Goal: Task Accomplishment & Management: Complete application form

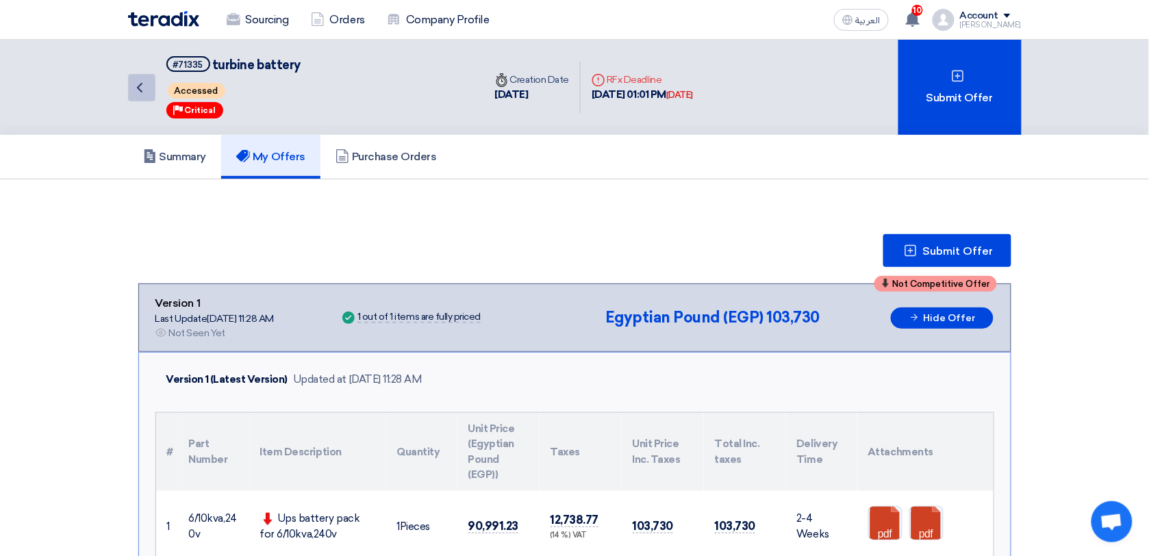
click at [142, 86] on icon "Back" at bounding box center [139, 87] width 16 height 16
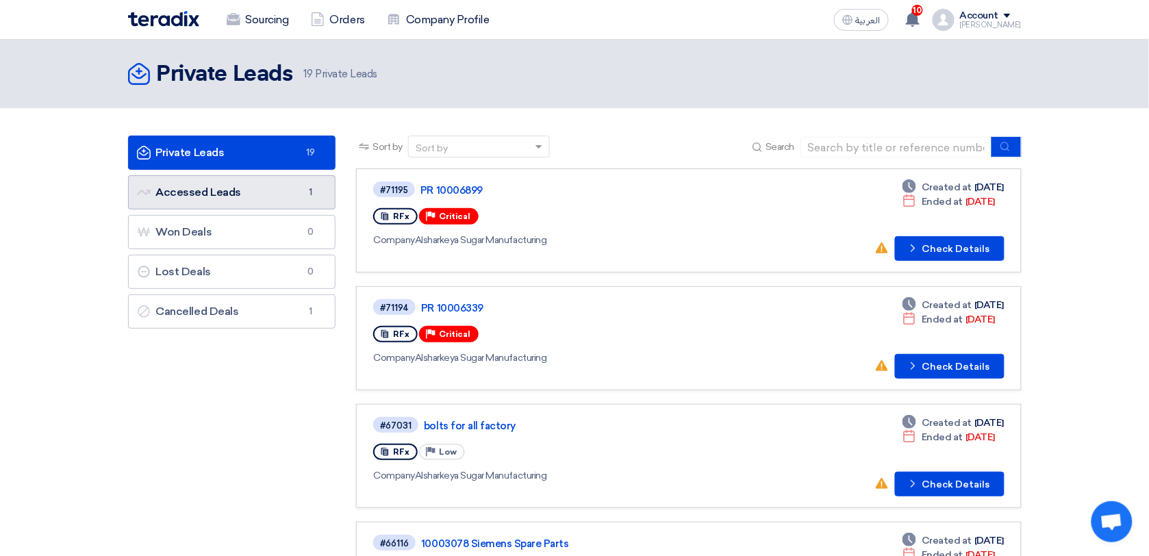
click at [254, 185] on link "Accessed Leads Accessed Leads 1" at bounding box center [232, 192] width 208 height 34
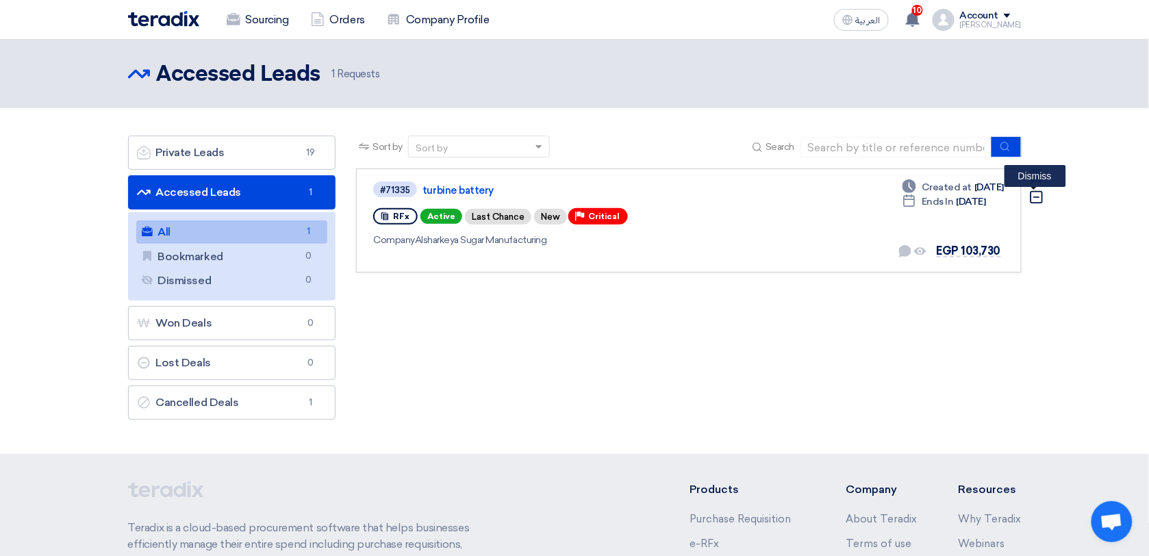
click at [1039, 196] on icon "Dismiss" at bounding box center [1036, 197] width 15 height 15
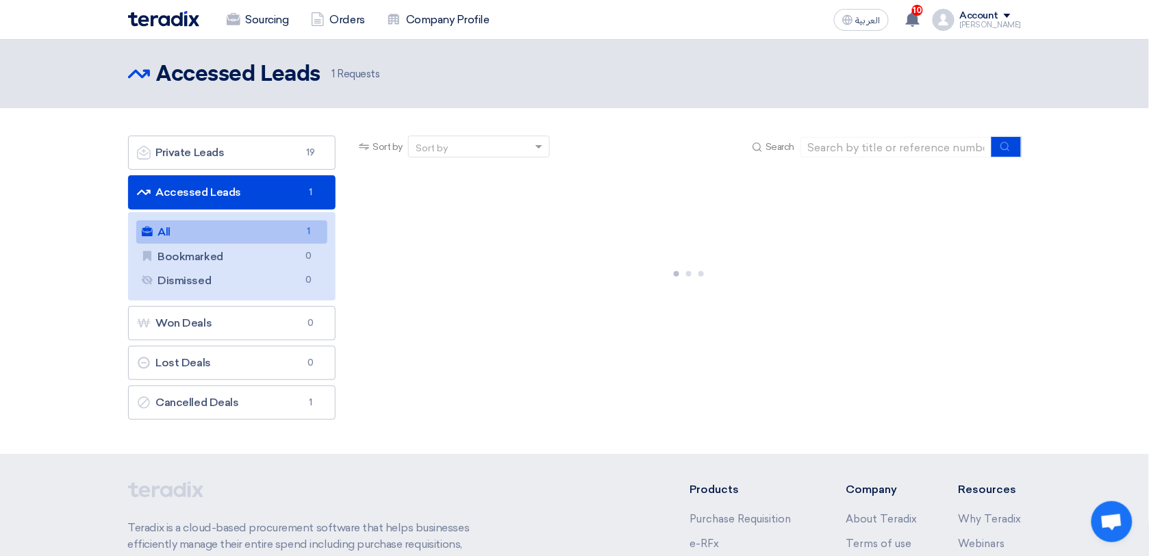
click at [1039, 196] on section "Private Leads Private Leads 19 Accessed Leads Accessed Leads 1 All All 1 Bookma…" at bounding box center [574, 281] width 1149 height 346
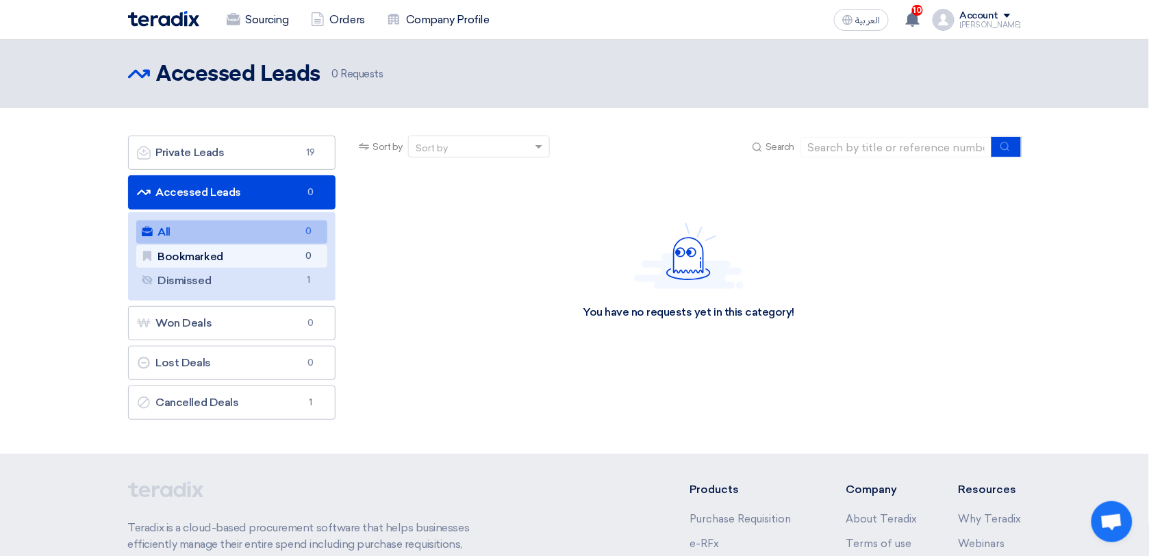
click at [220, 260] on link "Bookmarked Bookmarked 0" at bounding box center [232, 256] width 192 height 23
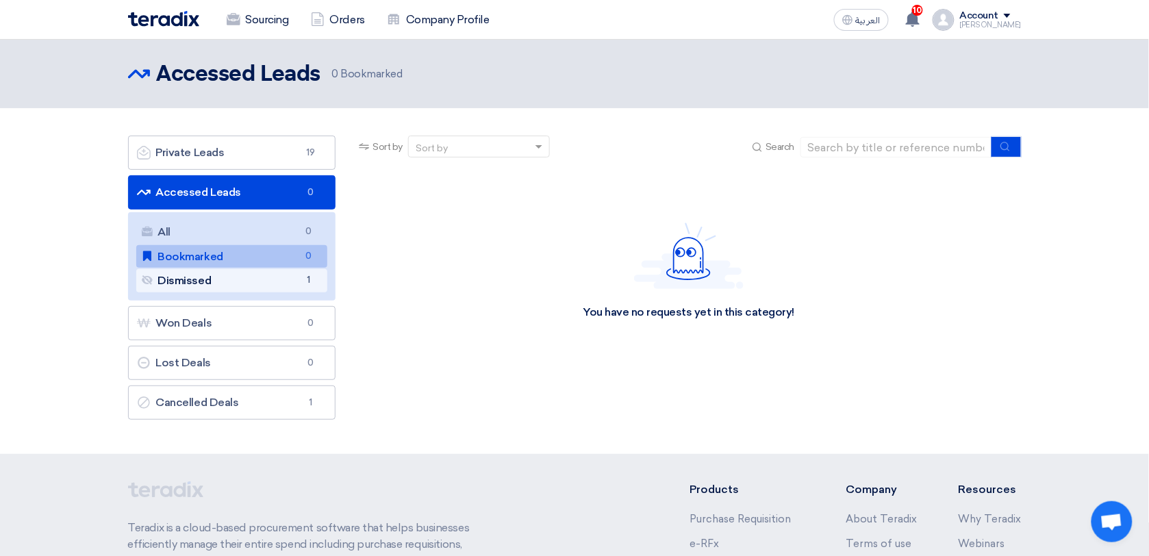
click at [230, 275] on link "Dismissed Dismissed 1" at bounding box center [232, 280] width 192 height 23
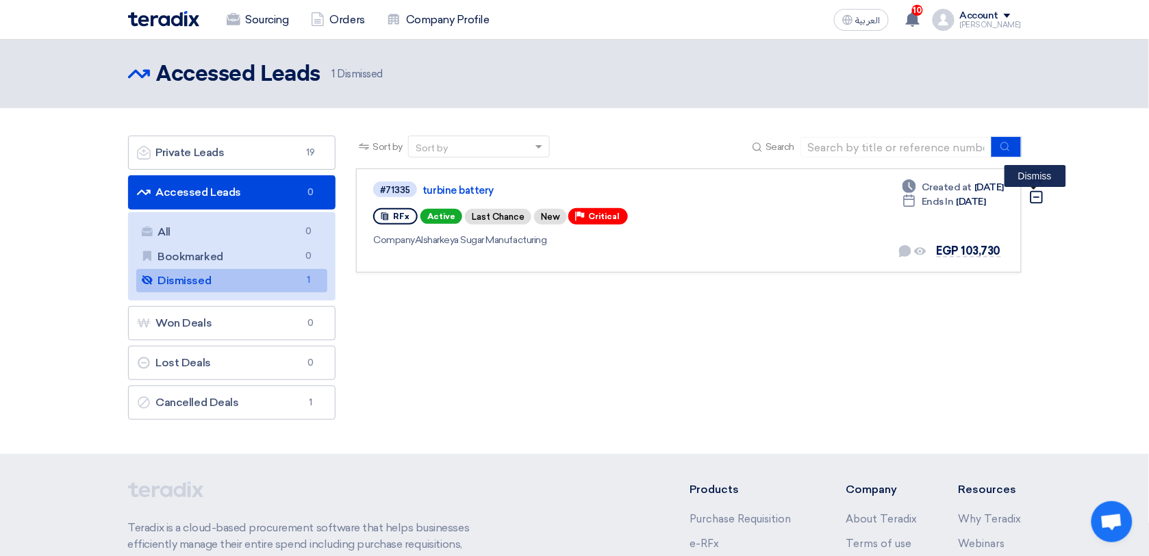
click at [1035, 194] on icon "Dismiss" at bounding box center [1036, 197] width 15 height 15
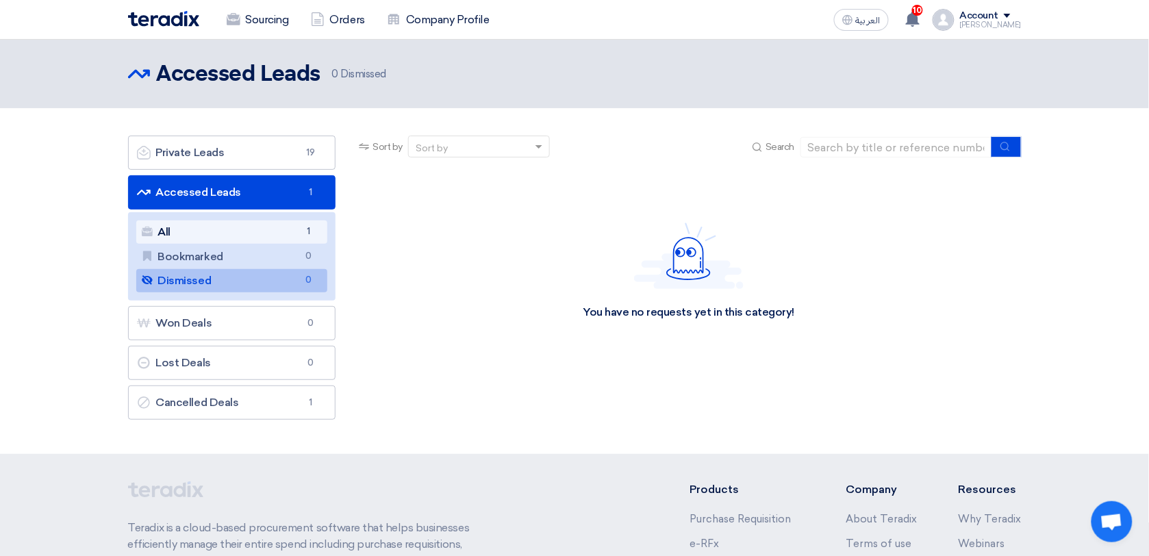
click at [225, 226] on link "All All 1" at bounding box center [232, 231] width 192 height 23
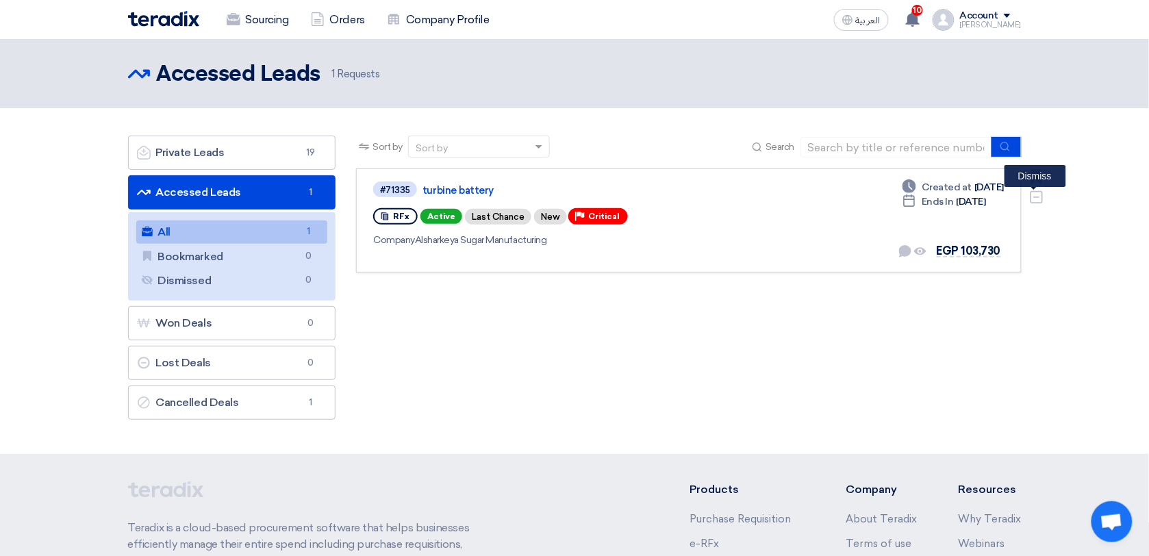
click at [1031, 195] on use at bounding box center [1036, 197] width 12 height 12
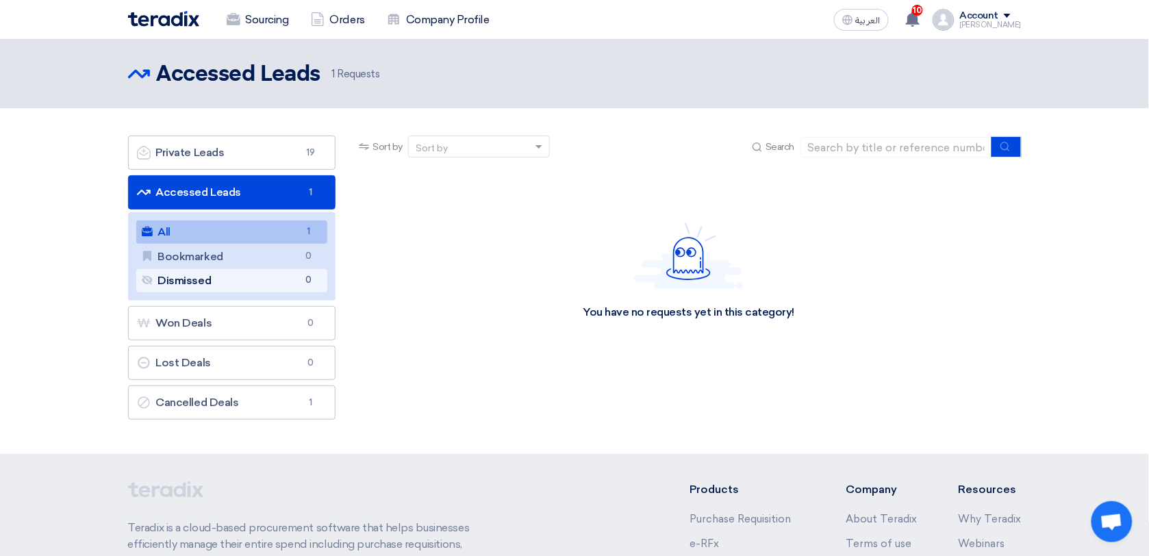
drag, startPoint x: 1039, startPoint y: 192, endPoint x: 245, endPoint y: 282, distance: 798.6
click at [245, 282] on link "Dismissed Dismissed 0" at bounding box center [232, 280] width 192 height 23
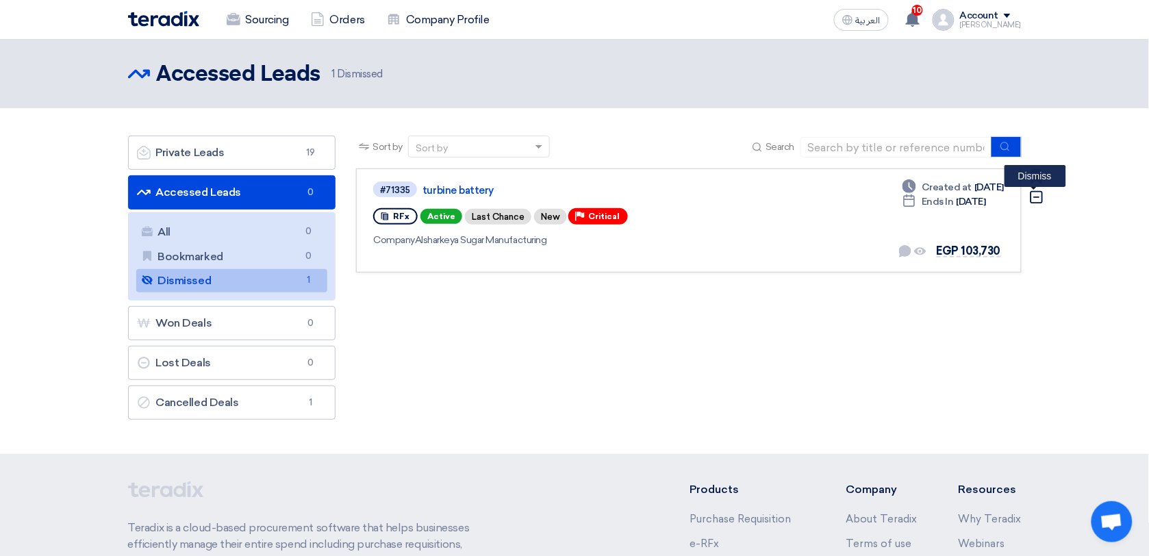
click at [1038, 201] on icon "Dismiss" at bounding box center [1036, 197] width 15 height 15
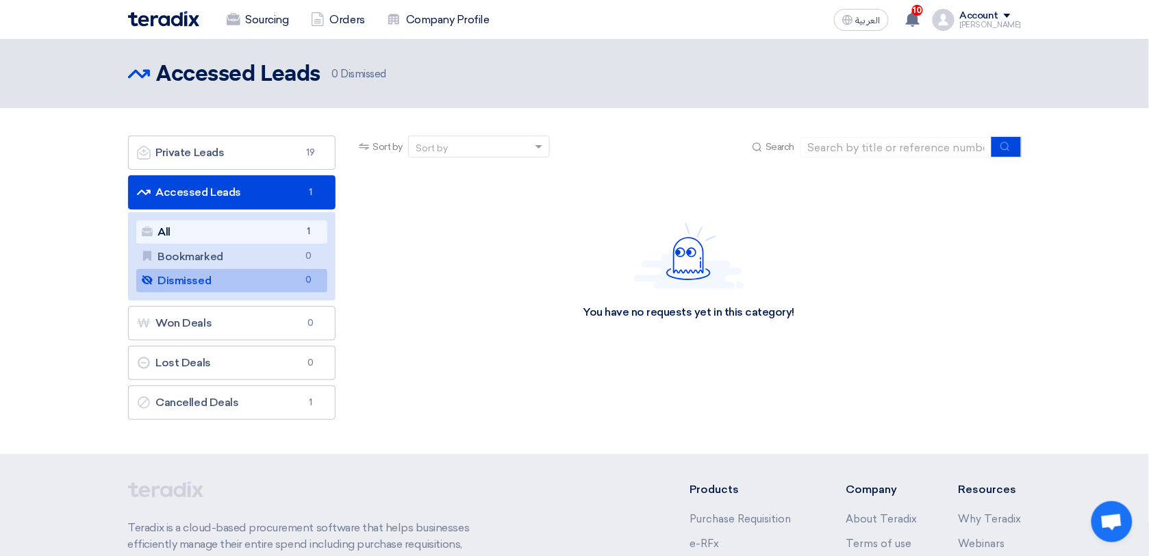
click at [196, 234] on link "All All 1" at bounding box center [232, 231] width 192 height 23
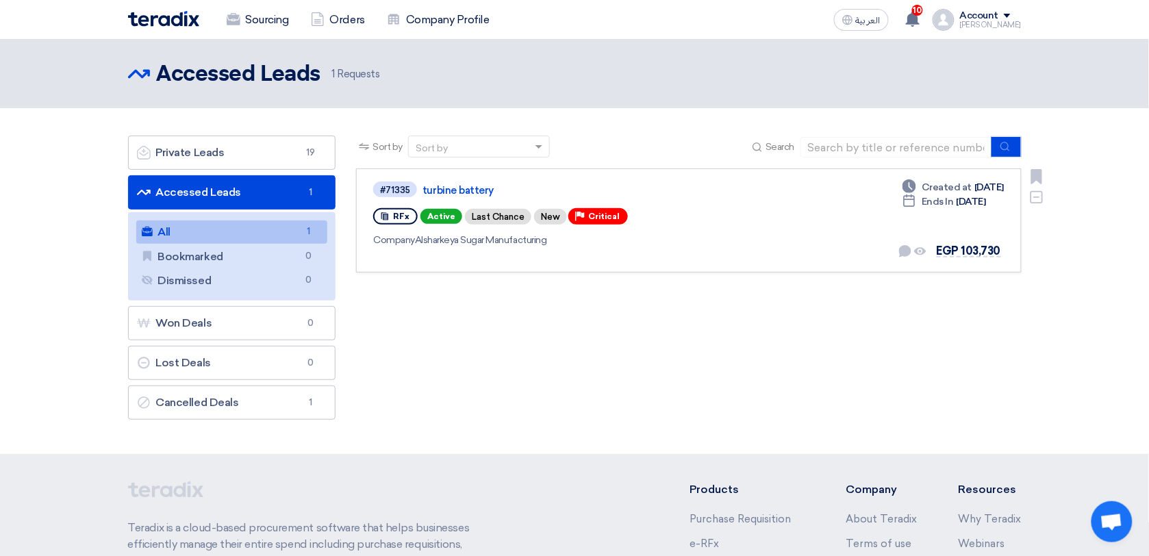
click at [775, 207] on div "#71335 turbine battery RFx Active Last Chance New Priority Critical Company Als…" at bounding box center [688, 220] width 631 height 81
click at [391, 189] on div "#71335" at bounding box center [395, 190] width 30 height 9
click at [237, 157] on link "Private Leads Private Leads 19" at bounding box center [232, 153] width 208 height 34
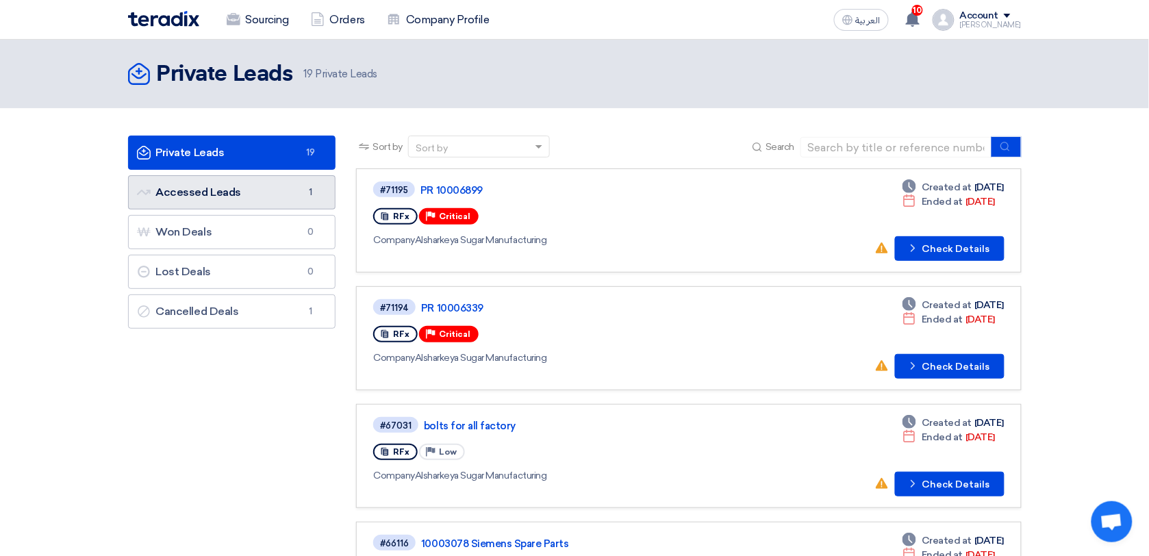
click at [271, 182] on link "Accessed Leads Accessed Leads 1" at bounding box center [232, 192] width 208 height 34
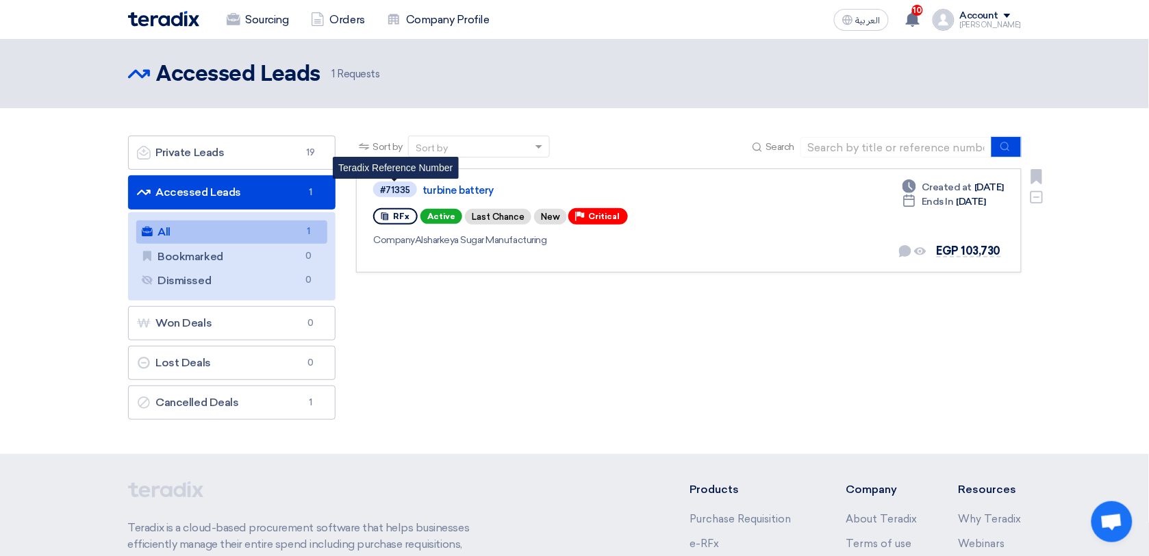
click at [394, 189] on div "#71335" at bounding box center [395, 190] width 30 height 9
click at [637, 190] on link "turbine battery" at bounding box center [593, 190] width 342 height 12
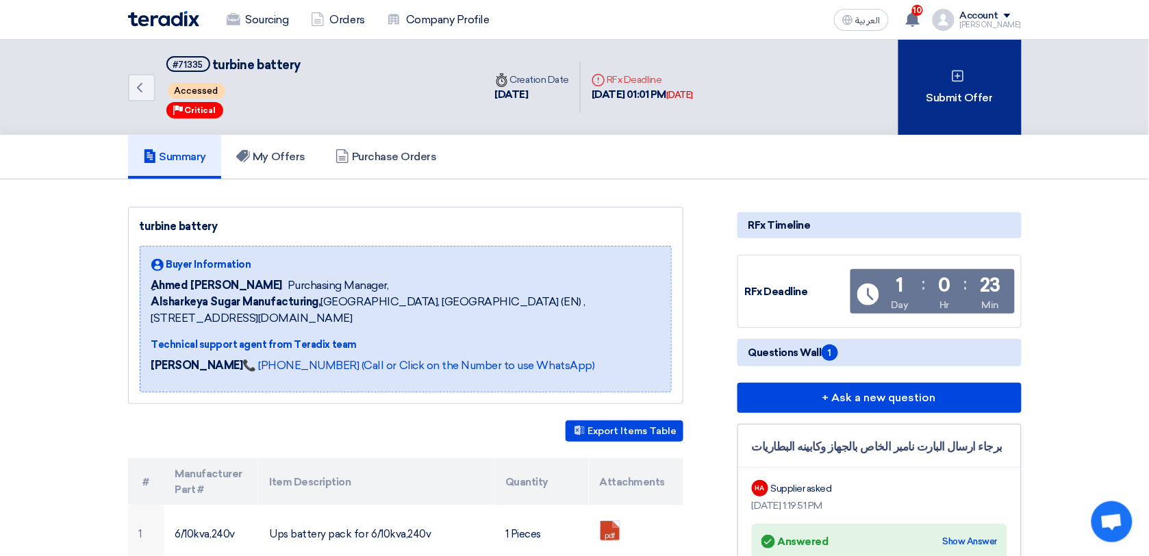
click at [977, 83] on div "Submit Offer" at bounding box center [959, 87] width 123 height 95
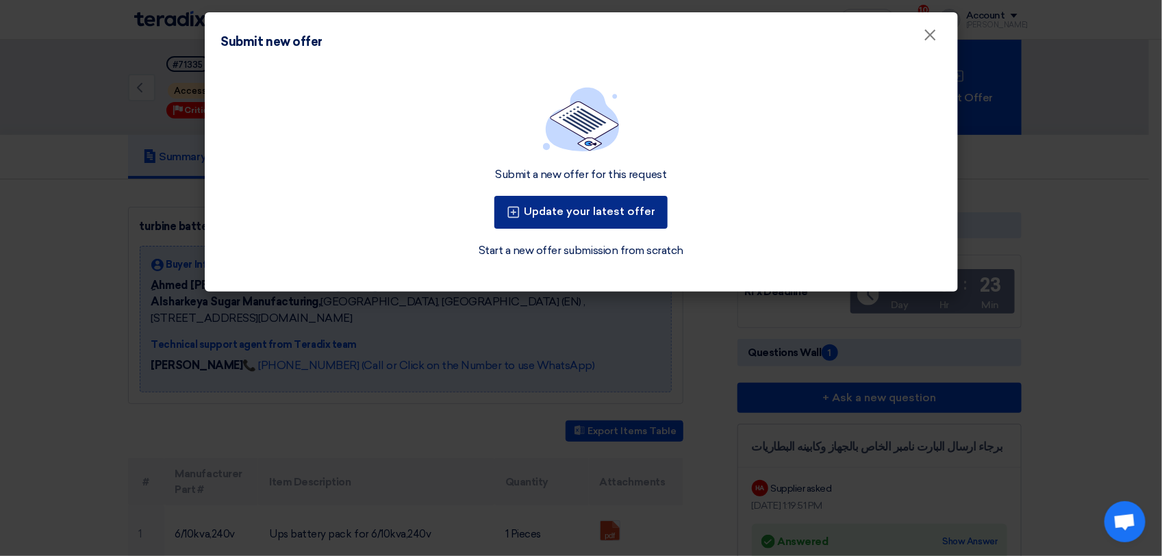
click at [621, 213] on button "Update your latest offer" at bounding box center [580, 212] width 173 height 33
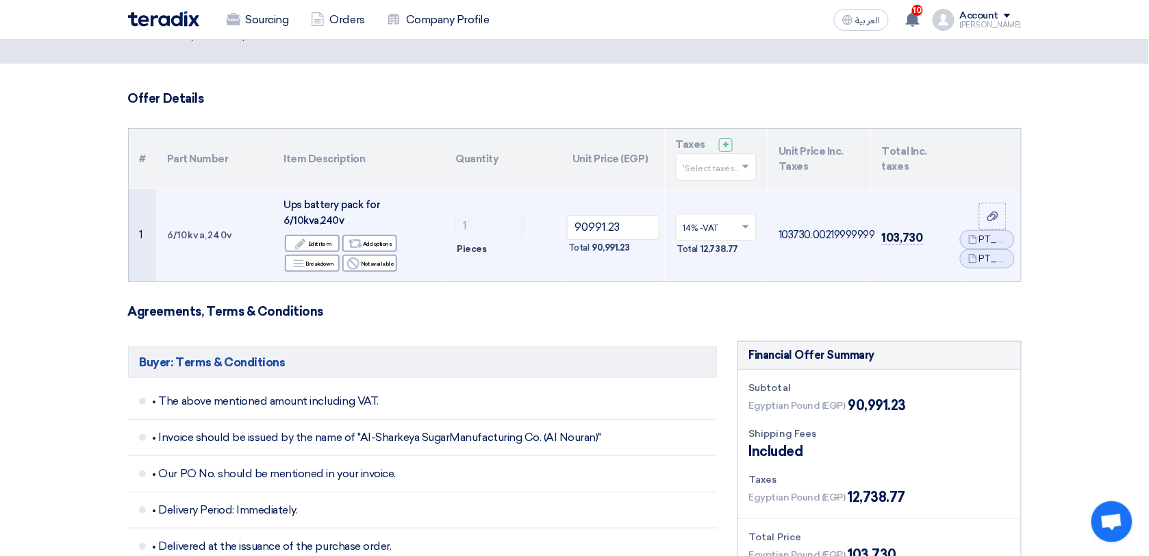
scroll to position [57, 0]
drag, startPoint x: 631, startPoint y: 227, endPoint x: 536, endPoint y: 225, distance: 94.5
click at [536, 225] on tr "1 6/10kva,240v Ups battery pack for 6/10kva,240v Edit Edit item Alternative Add…" at bounding box center [575, 234] width 892 height 92
paste input "63283.09"
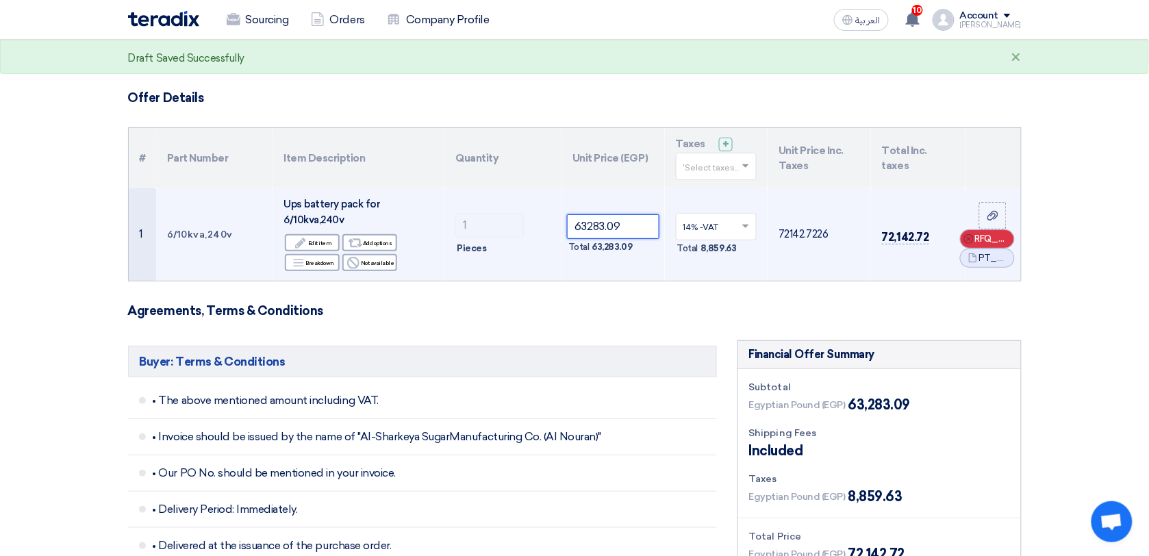
type input "63283.09"
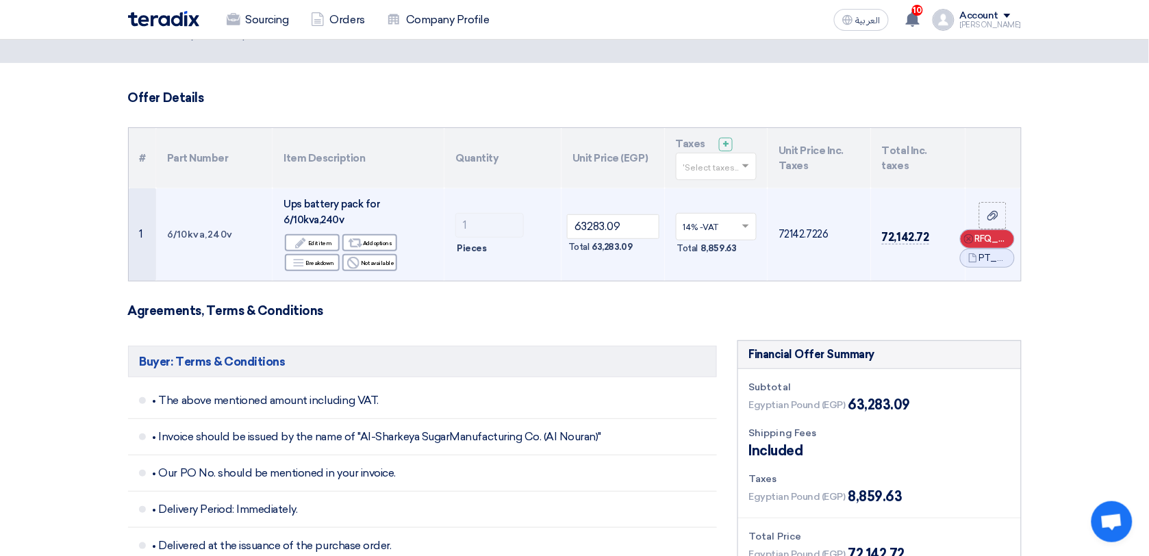
drag, startPoint x: 987, startPoint y: 235, endPoint x: 1004, endPoint y: 240, distance: 18.4
click at [1004, 240] on span "RFQ_STEP1.ITEMS_DELETE_BTN" at bounding box center [991, 239] width 33 height 14
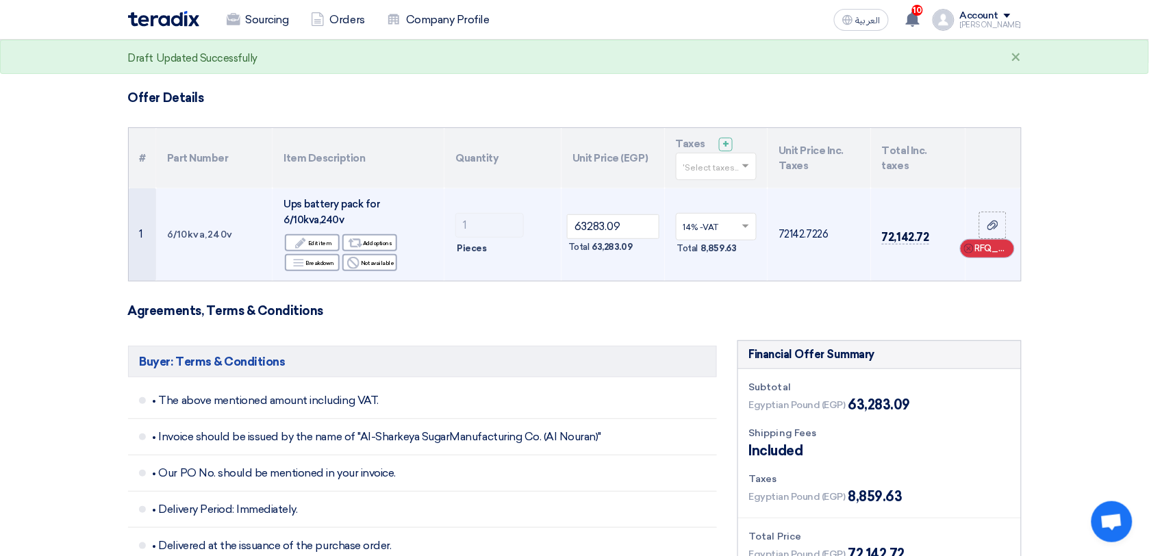
click at [1002, 245] on span "RFQ_STEP1.ITEMS_DELETE_BTN" at bounding box center [991, 249] width 33 height 14
click at [998, 231] on use at bounding box center [992, 235] width 11 height 10
click at [0, 0] on input "file" at bounding box center [0, 0] width 0 height 0
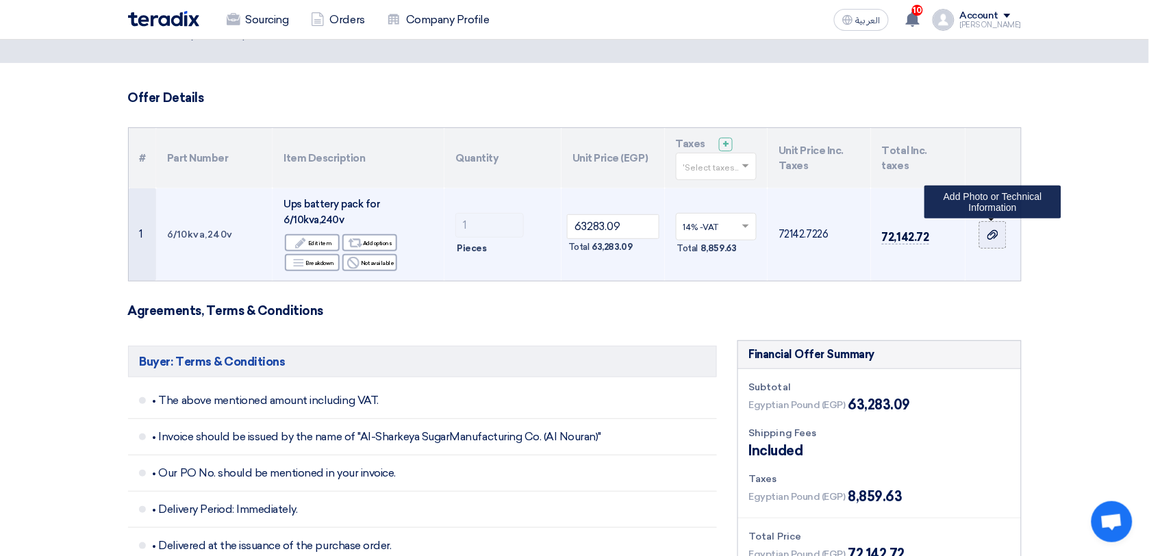
click at [988, 229] on icon at bounding box center [992, 234] width 11 height 11
click at [0, 0] on input "file" at bounding box center [0, 0] width 0 height 0
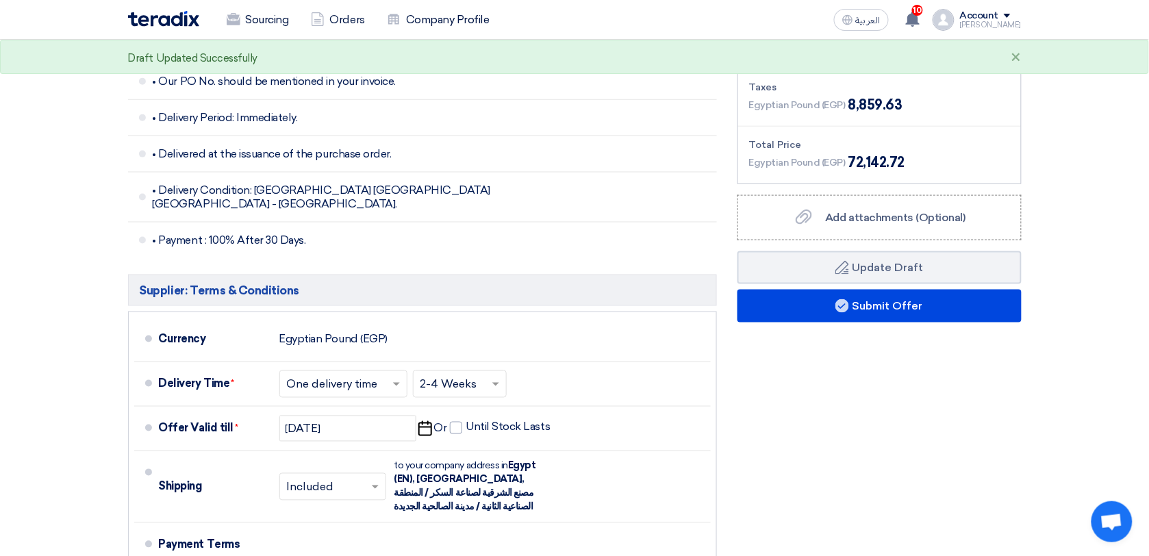
scroll to position [442, 0]
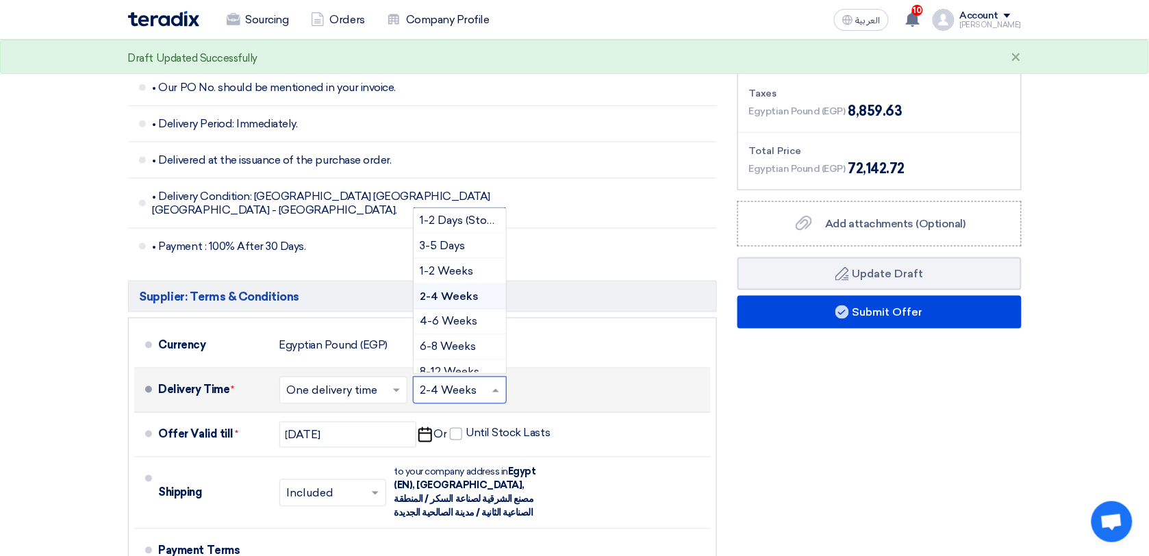
click at [478, 382] on input "text" at bounding box center [460, 392] width 80 height 20
click at [463, 239] on span "3-5 Days" at bounding box center [442, 245] width 45 height 13
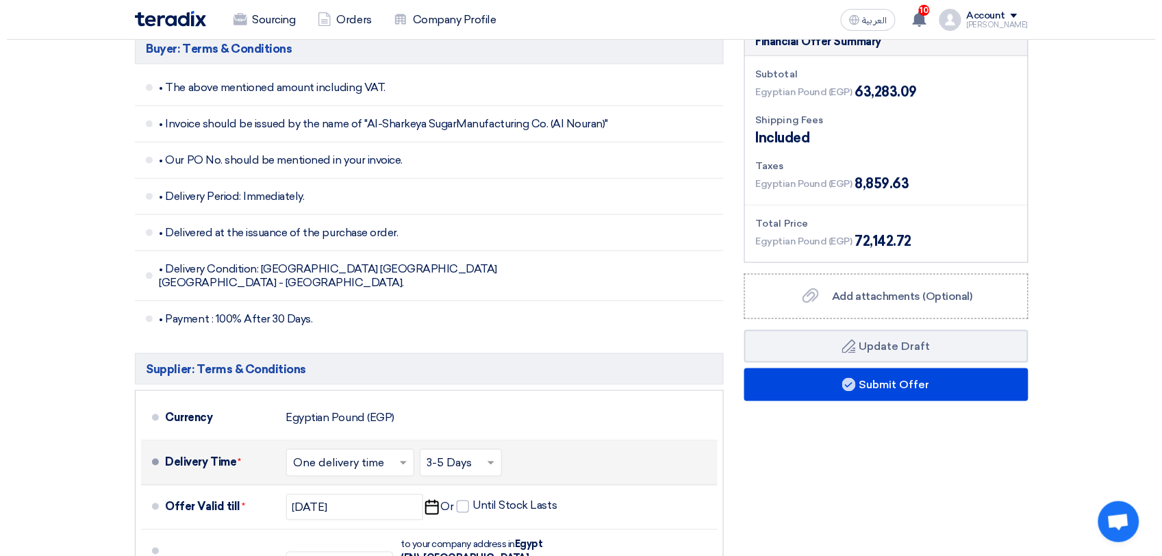
scroll to position [370, 0]
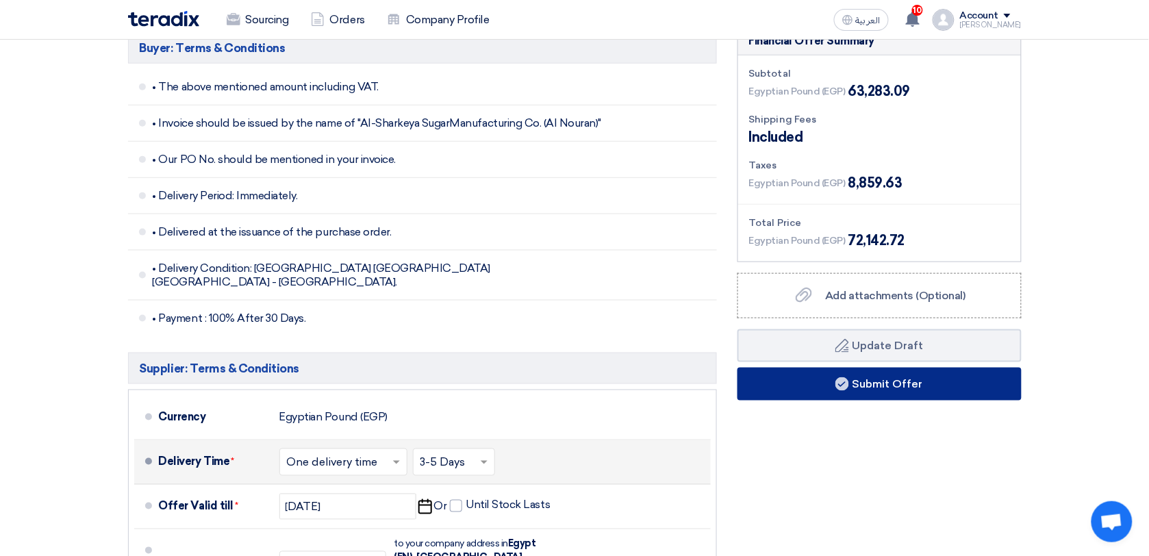
click at [861, 392] on button "Submit Offer" at bounding box center [879, 384] width 284 height 33
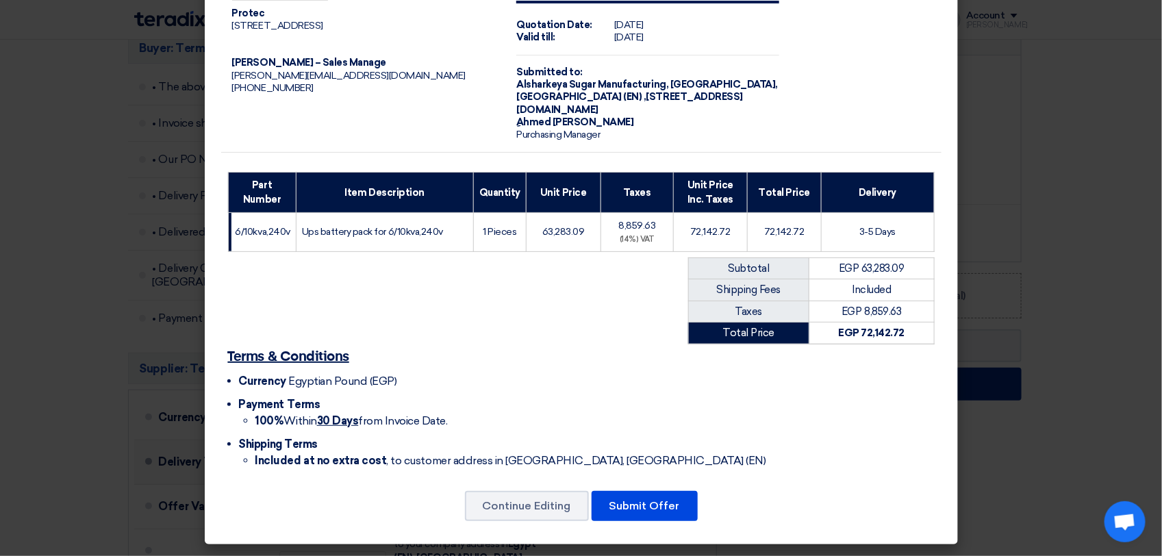
scroll to position [51, 0]
click at [613, 500] on button "Submit Offer" at bounding box center [645, 506] width 106 height 30
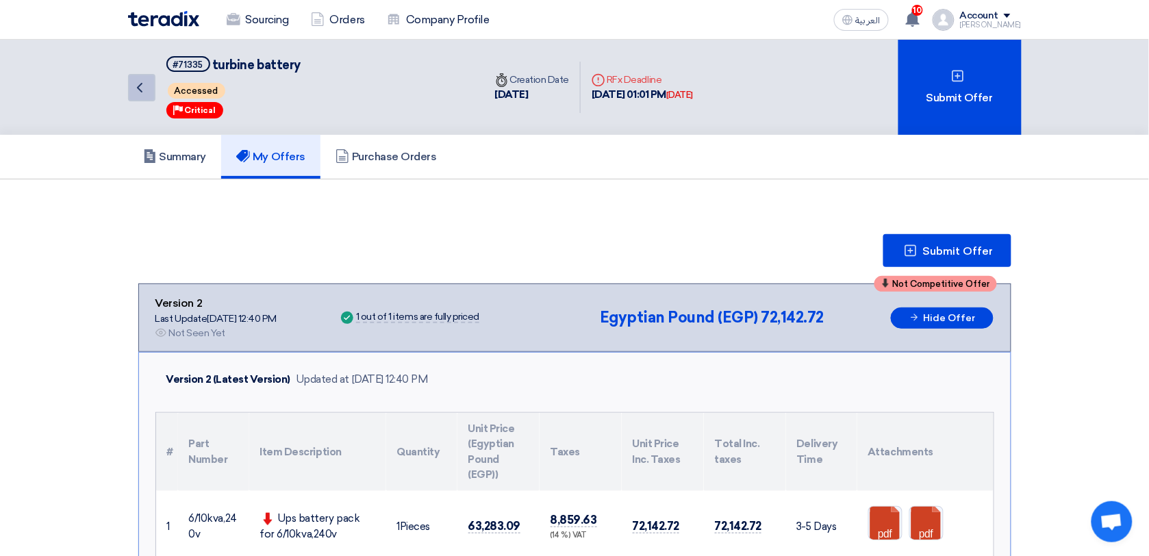
click at [141, 79] on icon "Back" at bounding box center [139, 87] width 16 height 16
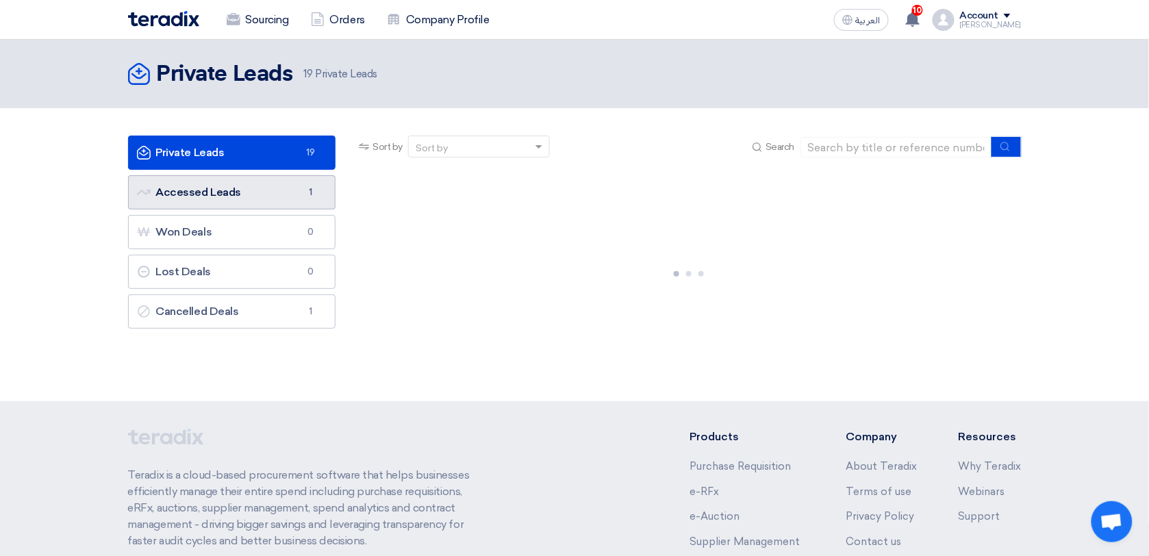
click at [192, 185] on link "Accessed Leads Accessed Leads 1" at bounding box center [232, 192] width 208 height 34
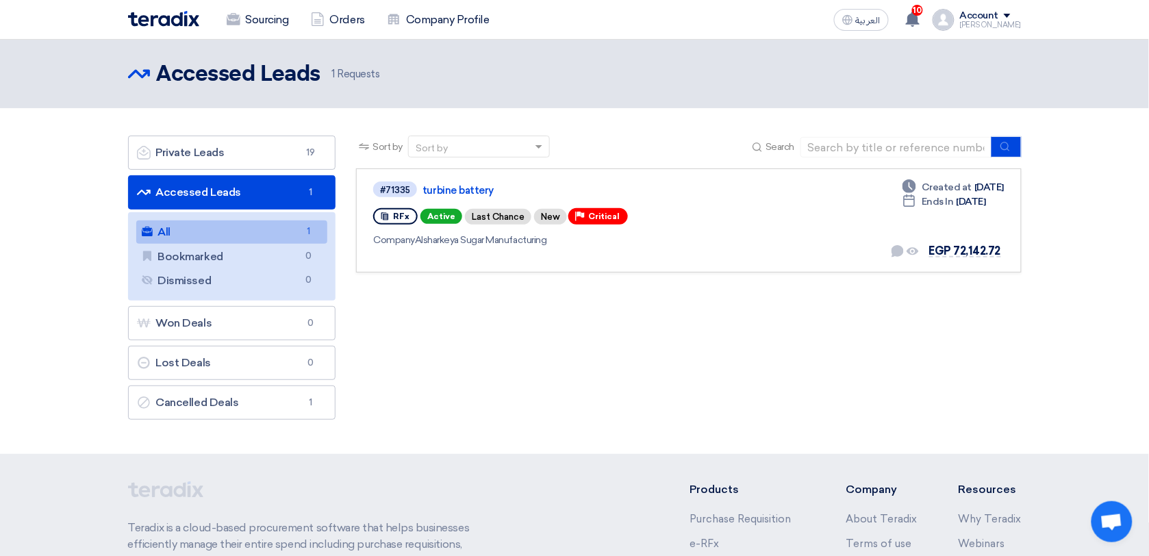
click at [202, 230] on link "All All 1" at bounding box center [232, 231] width 192 height 23
